Goal: Browse casually

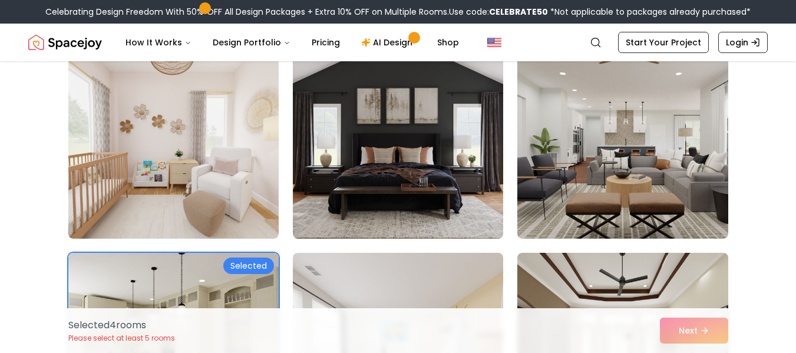
scroll to position [453, 0]
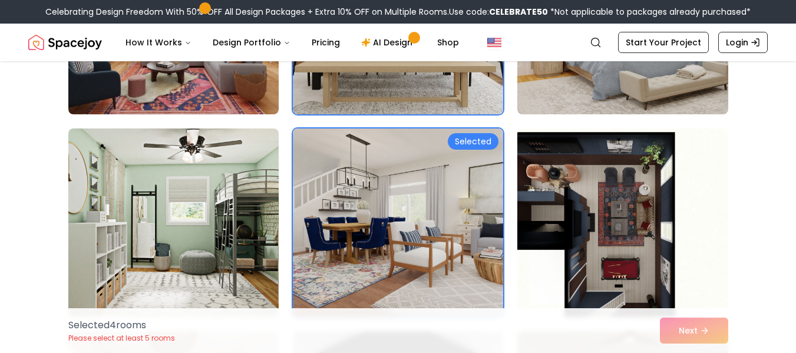
click at [413, 221] on img at bounding box center [398, 223] width 221 height 198
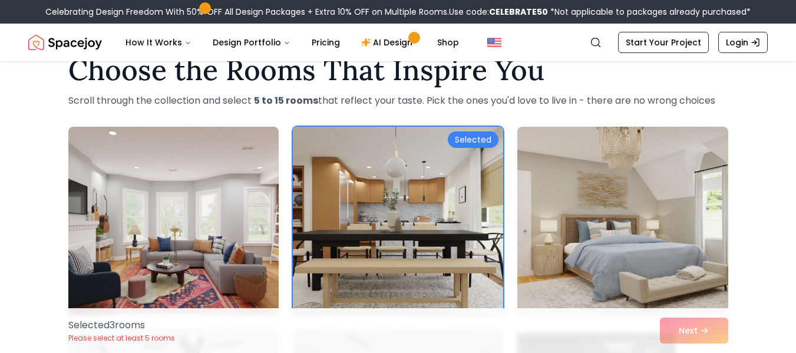
click at [413, 221] on img at bounding box center [398, 221] width 210 height 189
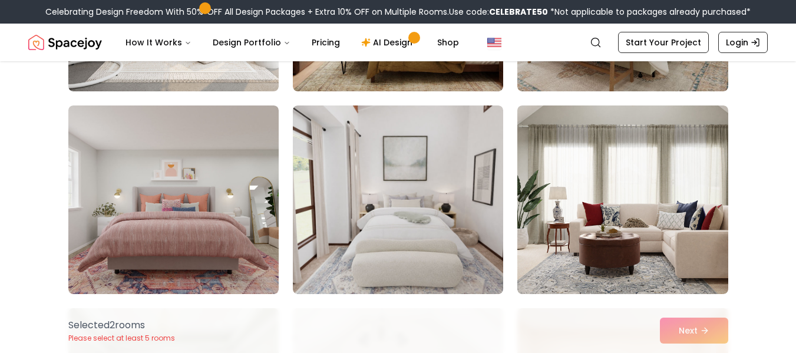
scroll to position [1535, 0]
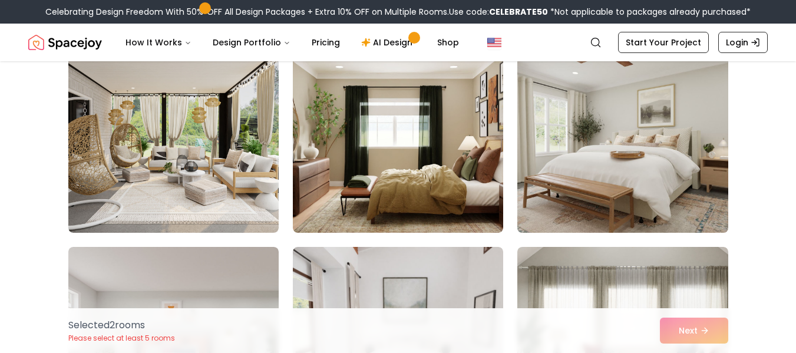
click at [619, 164] on img at bounding box center [622, 138] width 221 height 198
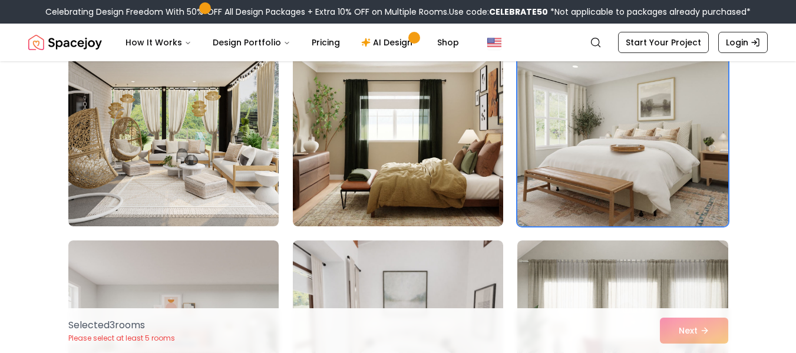
scroll to position [1539, 0]
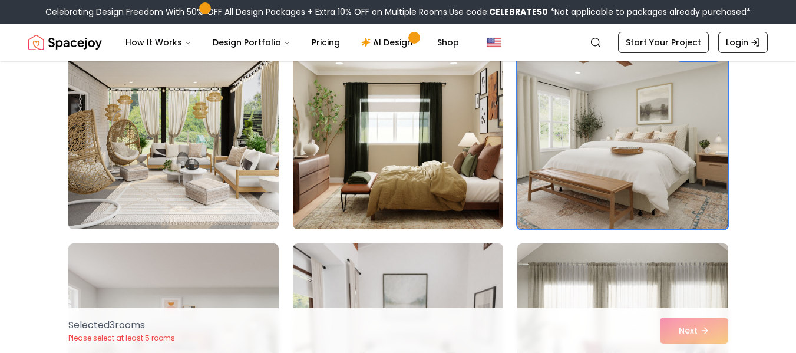
click at [232, 145] on img at bounding box center [173, 135] width 221 height 198
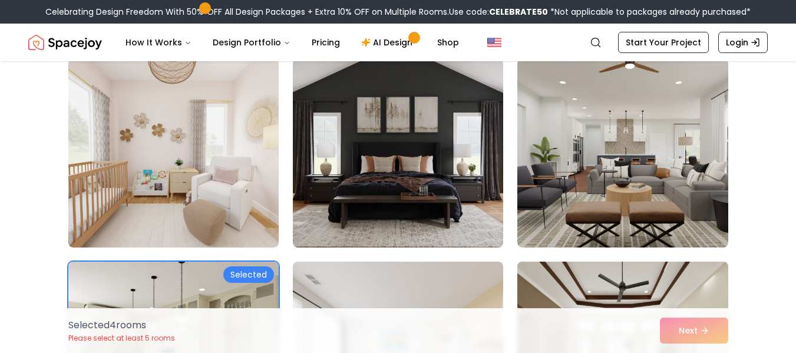
scroll to position [506, 0]
click at [571, 209] on img at bounding box center [622, 154] width 210 height 189
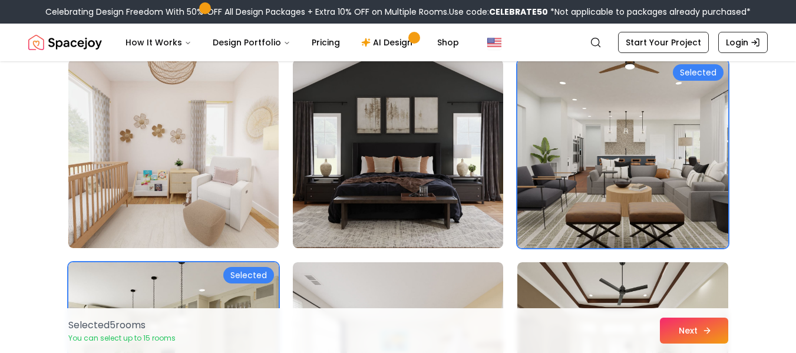
click at [692, 329] on button "Next" at bounding box center [694, 331] width 68 height 26
